Goal: Task Accomplishment & Management: Manage account settings

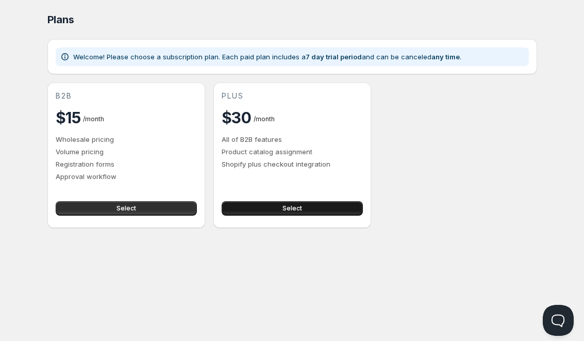
click at [278, 208] on button "Select" at bounding box center [292, 208] width 141 height 14
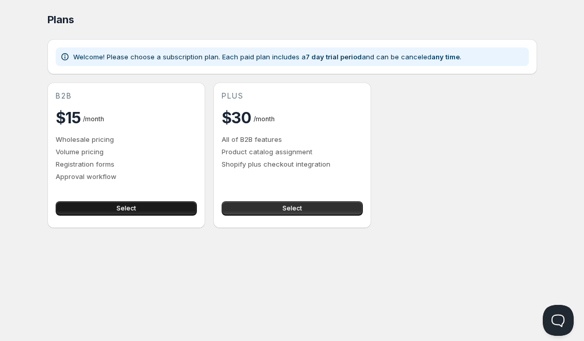
click at [138, 203] on button "Select" at bounding box center [126, 208] width 141 height 14
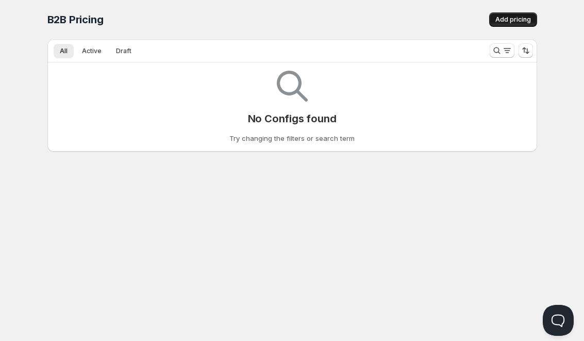
click at [531, 19] on button "Add pricing" at bounding box center [513, 19] width 48 height 14
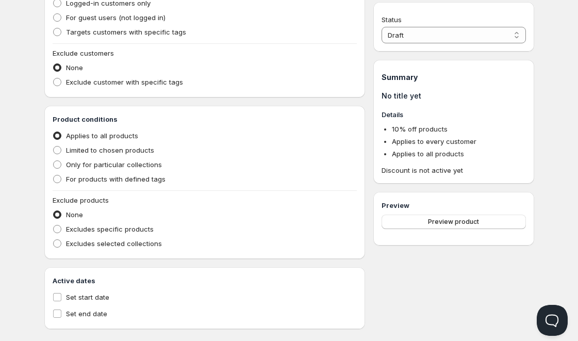
scroll to position [290, 0]
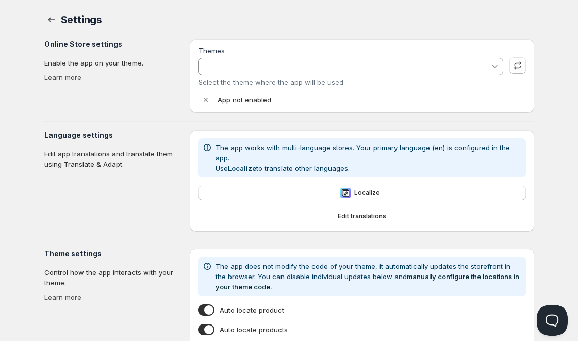
type input "Copy of SHOPIFY TS | filter functionality | withSL"
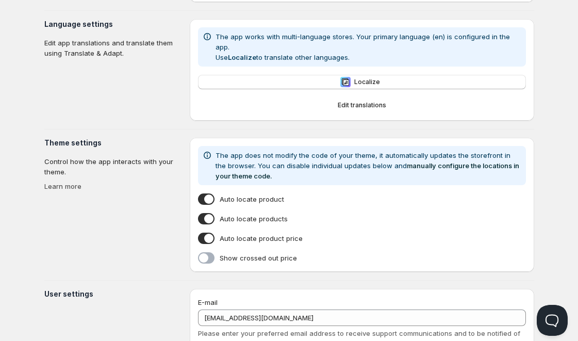
scroll to position [188, 0]
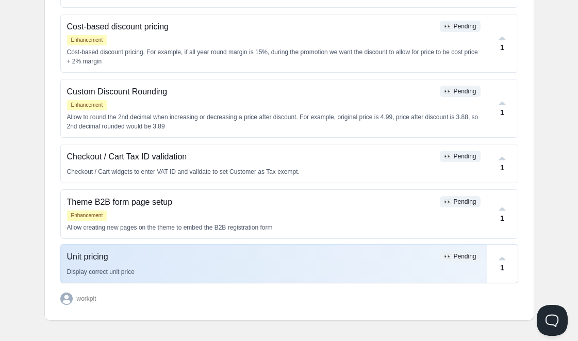
scroll to position [332, 0]
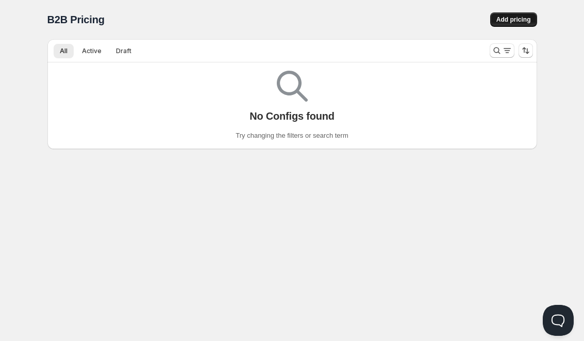
click at [499, 12] on button "Add pricing" at bounding box center [513, 19] width 47 height 14
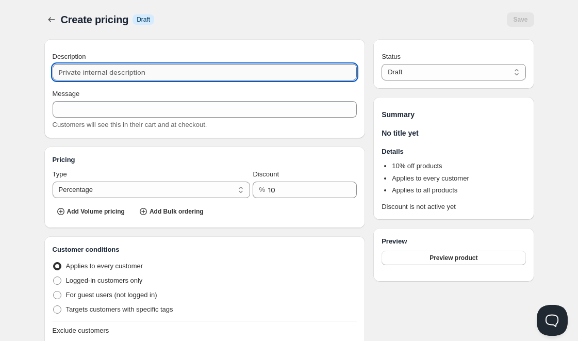
click at [203, 77] on input "Description" at bounding box center [205, 72] width 305 height 16
click at [105, 209] on span "Add Volume pricing" at bounding box center [96, 211] width 58 height 8
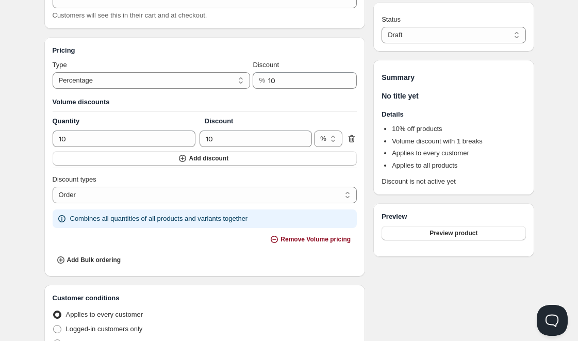
scroll to position [111, 0]
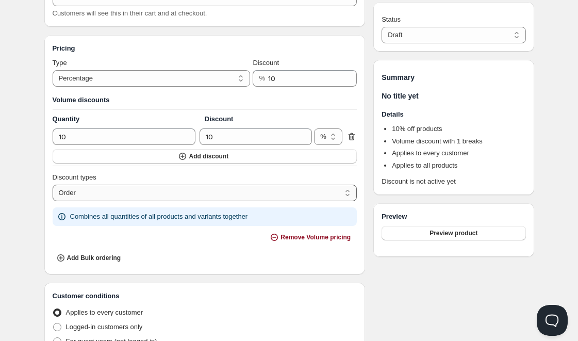
click at [151, 190] on select "Order Product Variant Item" at bounding box center [205, 193] width 305 height 16
click at [53, 185] on select "Order Product Variant Item" at bounding box center [205, 193] width 305 height 16
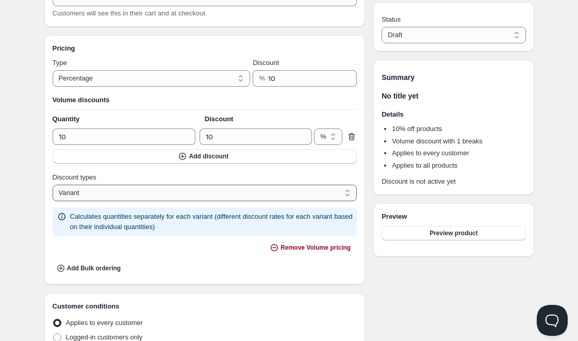
click at [179, 189] on select "Order Product Variant Item" at bounding box center [205, 193] width 305 height 16
click at [53, 185] on select "Order Product Variant Item" at bounding box center [205, 193] width 305 height 16
click at [182, 183] on div "Discount types Order Product Variant Item Product" at bounding box center [205, 186] width 305 height 29
click at [184, 192] on select "Order Product Variant Item" at bounding box center [205, 193] width 305 height 16
click at [53, 185] on select "Order Product Variant Item" at bounding box center [205, 193] width 305 height 16
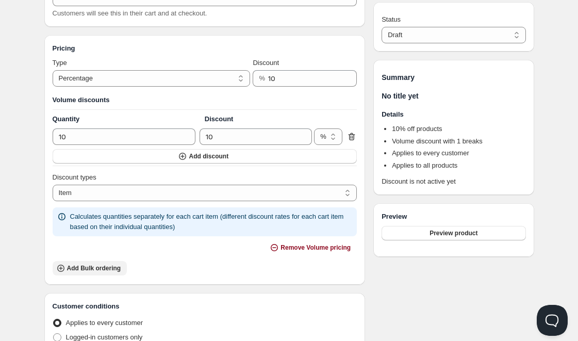
click at [104, 264] on span "Add Bulk ordering" at bounding box center [94, 268] width 54 height 8
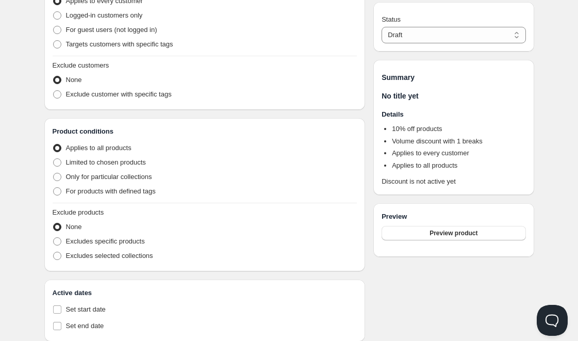
scroll to position [478, 0]
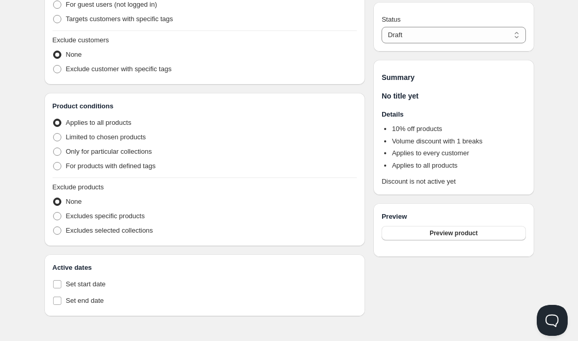
select select "1"
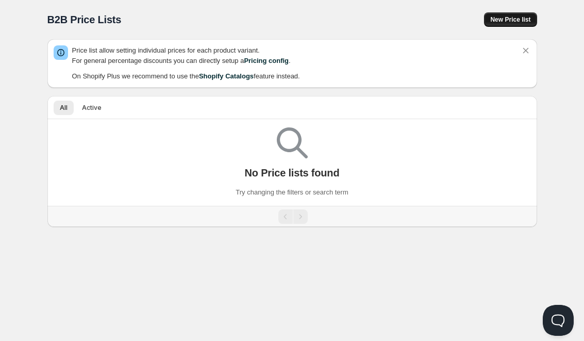
click at [501, 22] on span "New Price list" at bounding box center [510, 19] width 40 height 8
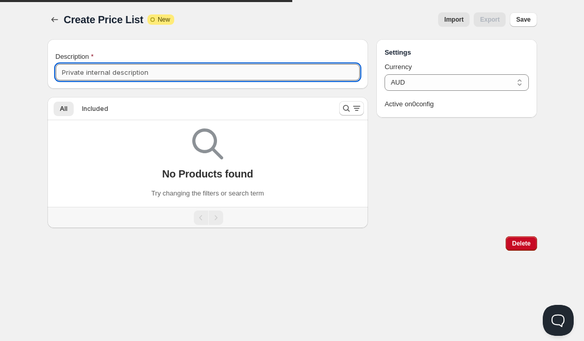
click at [160, 69] on input "Description" at bounding box center [208, 72] width 305 height 16
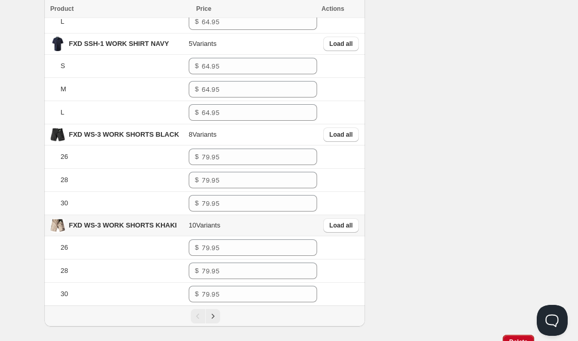
scroll to position [1670, 0]
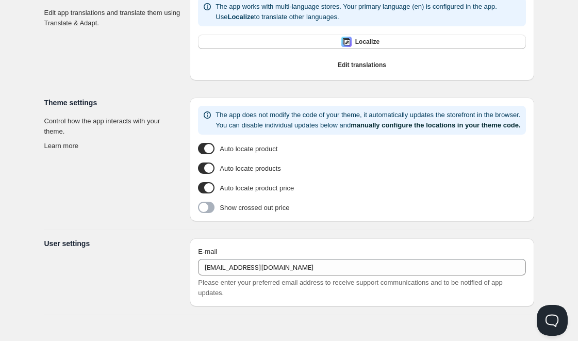
type input "Copy of SHOPIFY TS | filter functionality | withSL"
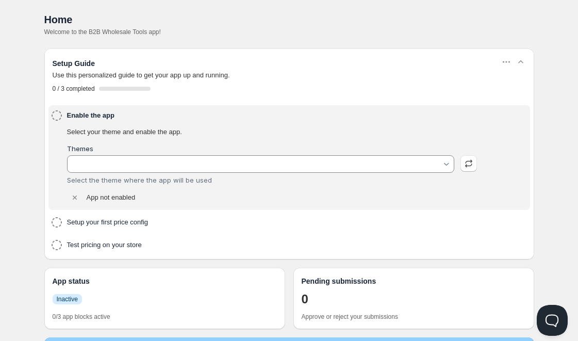
type input "Copy of SHOPIFY TS | filter functionality | withSL"
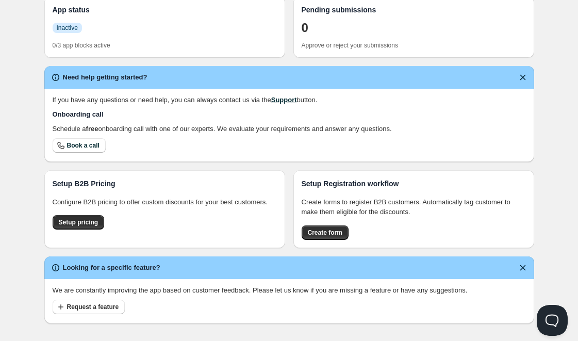
scroll to position [314, 0]
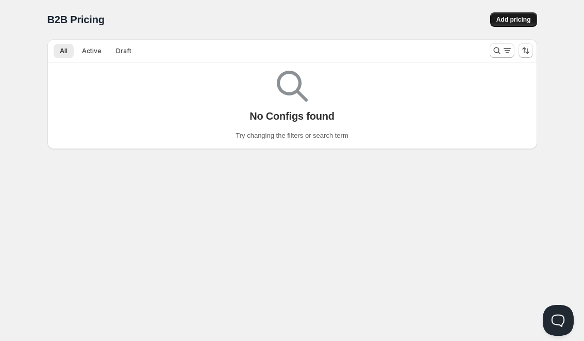
click at [498, 18] on span "Add pricing" at bounding box center [513, 19] width 35 height 8
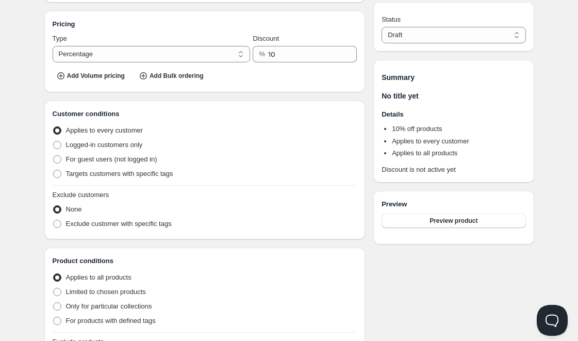
scroll to position [137, 0]
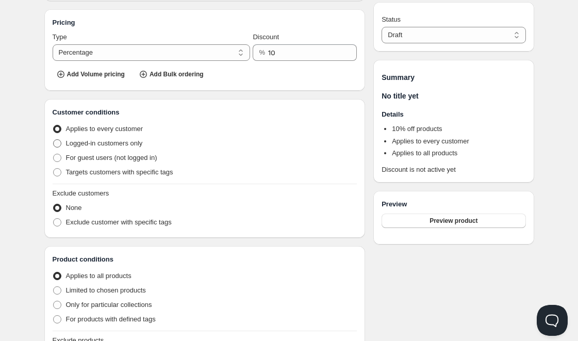
click at [141, 141] on span "Logged-in customers only" at bounding box center [104, 143] width 77 height 8
click at [54, 140] on input "Logged-in customers only" at bounding box center [53, 139] width 1 height 1
radio input "true"
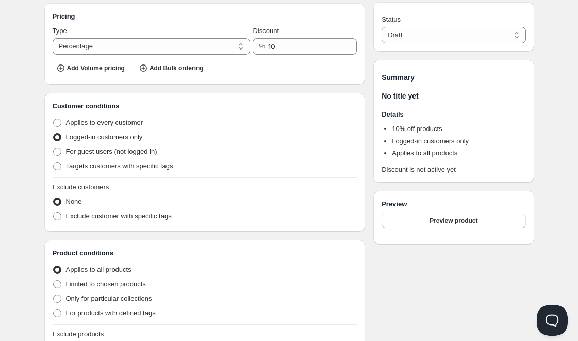
scroll to position [0, 0]
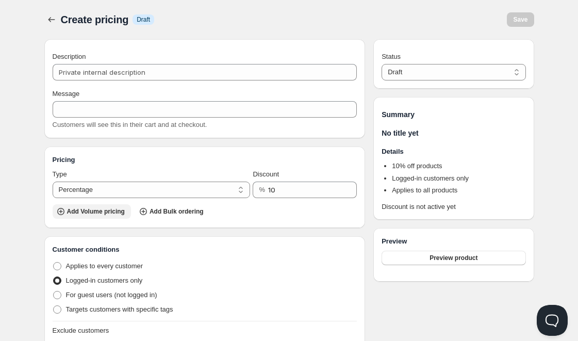
click at [109, 212] on span "Add Volume pricing" at bounding box center [96, 211] width 58 height 8
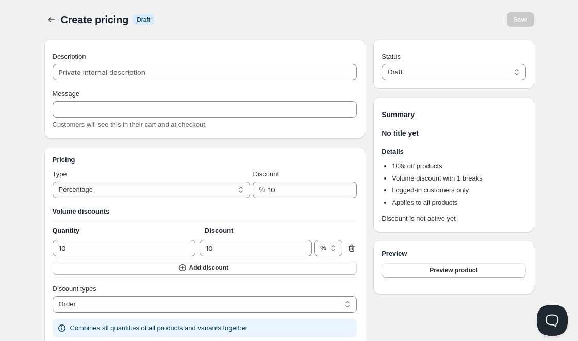
click at [351, 252] on icon at bounding box center [351, 248] width 10 height 10
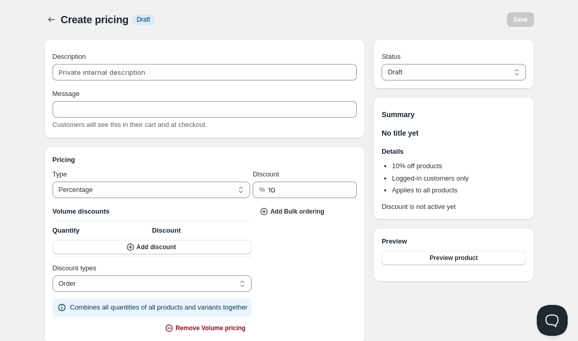
radio input "true"
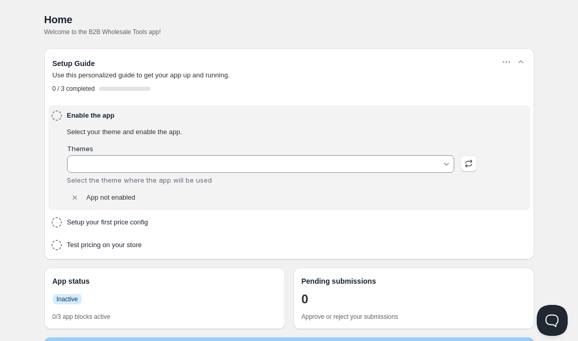
type input "Copy of SHOPIFY TS | filter functionality | withSL"
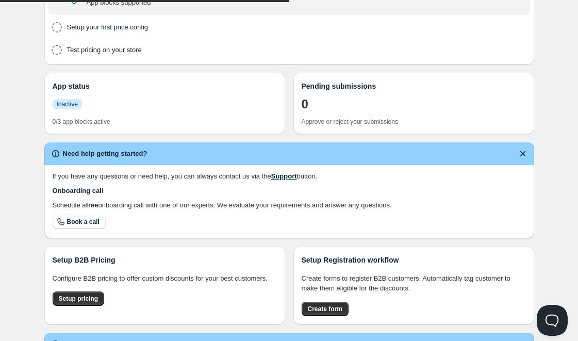
scroll to position [314, 0]
